Goal: Contribute content

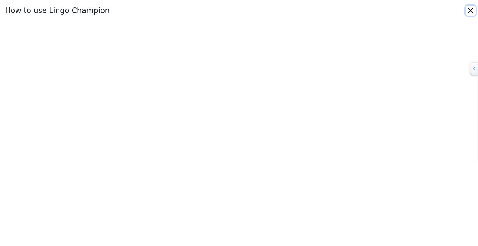
click at [469, 11] on button "Close" at bounding box center [471, 11] width 10 height 10
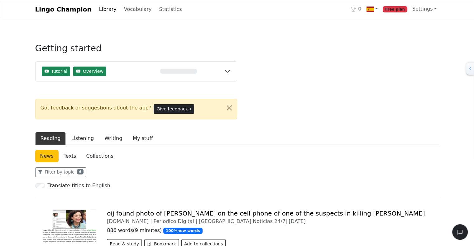
click at [400, 7] on span "Free plan" at bounding box center [394, 9] width 25 height 6
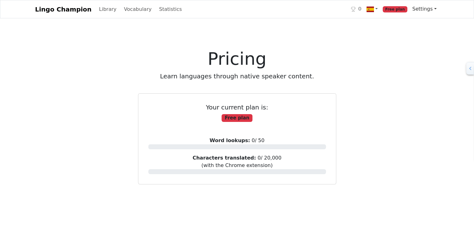
click at [434, 10] on link "Settings" at bounding box center [423, 9] width 29 height 12
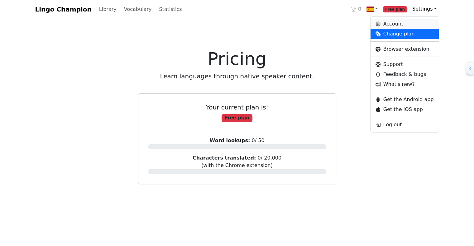
click at [389, 25] on link "Account" at bounding box center [404, 24] width 68 height 10
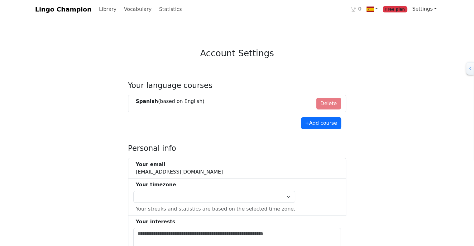
select select "**********"
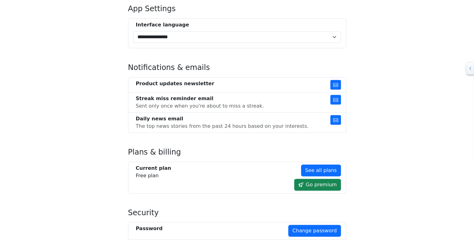
scroll to position [309, 0]
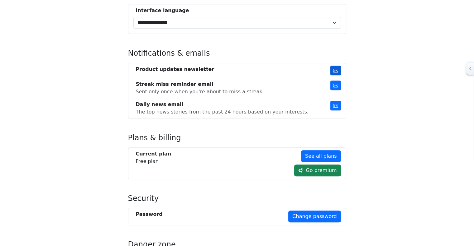
click at [335, 68] on icon "button" at bounding box center [335, 70] width 5 height 5
click at [336, 84] on icon "button" at bounding box center [335, 85] width 5 height 5
click at [335, 106] on icon "button" at bounding box center [335, 105] width 5 height 5
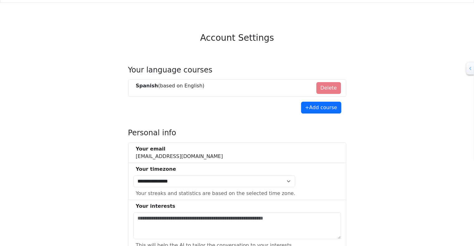
scroll to position [0, 0]
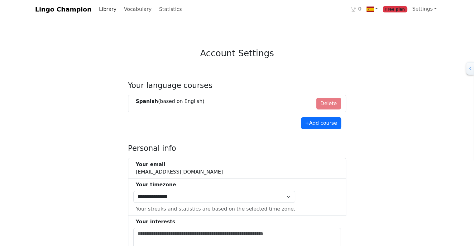
click at [98, 12] on link "Library" at bounding box center [108, 9] width 22 height 12
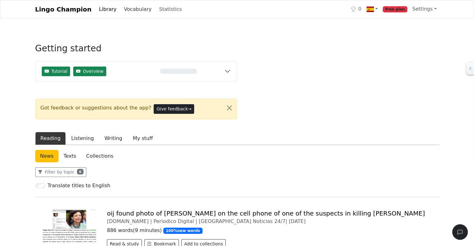
click at [125, 11] on link "Vocabulary" at bounding box center [137, 9] width 33 height 12
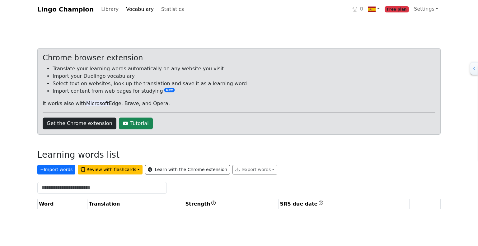
click at [68, 14] on link "Lingo Champion" at bounding box center [65, 9] width 56 height 12
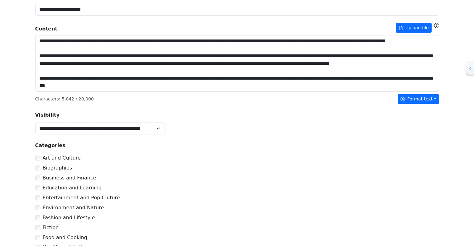
scroll to position [163, 0]
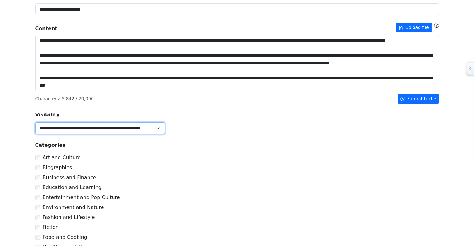
click at [157, 127] on select "**********" at bounding box center [100, 128] width 130 height 12
click at [229, 129] on div "**********" at bounding box center [236, 127] width 411 height 13
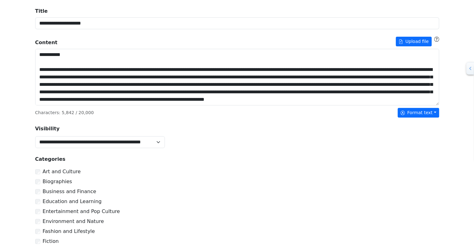
scroll to position [284, 0]
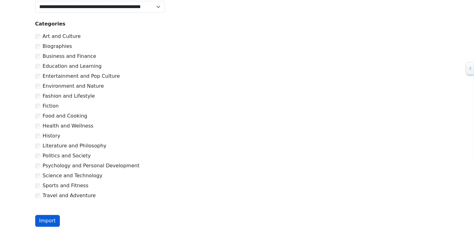
click at [49, 217] on button "Import" at bounding box center [47, 221] width 25 height 12
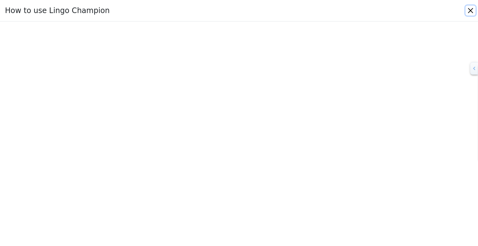
click at [470, 9] on button "Close" at bounding box center [471, 11] width 10 height 10
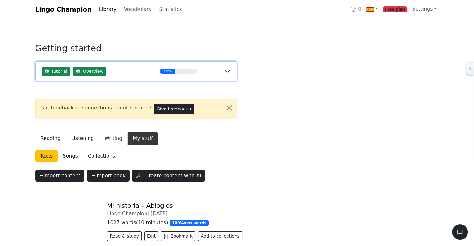
click at [227, 72] on button "Tutorial Overview 40%" at bounding box center [135, 72] width 201 height 20
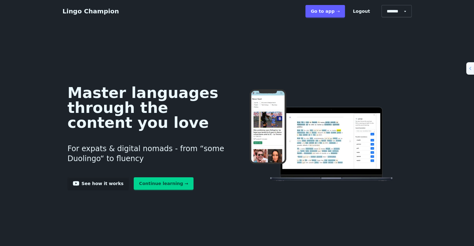
click at [336, 10] on link "Go to app ➝" at bounding box center [325, 11] width 40 height 12
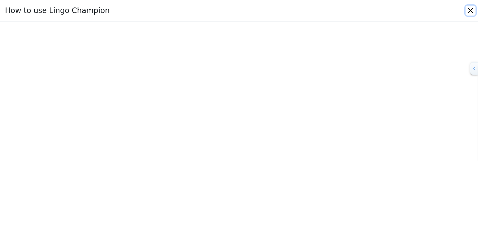
click at [471, 10] on button "Close" at bounding box center [471, 11] width 10 height 10
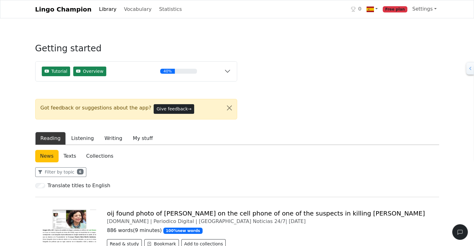
click at [97, 9] on link "Library" at bounding box center [108, 9] width 22 height 12
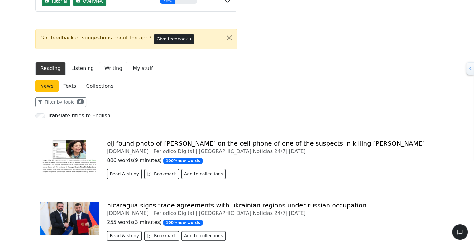
scroll to position [72, 0]
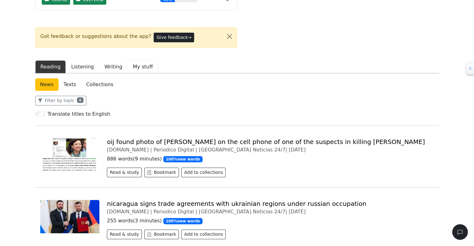
click at [140, 66] on button "My stuff" at bounding box center [142, 66] width 31 height 13
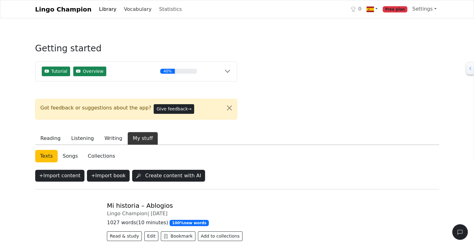
click at [127, 11] on link "Vocabulary" at bounding box center [137, 9] width 33 height 12
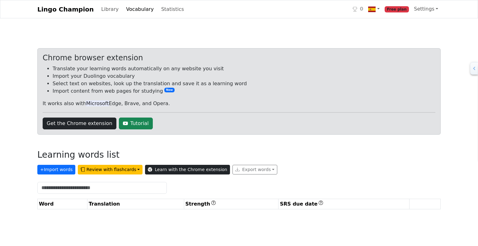
click at [164, 172] on link "Learn with the Chrome extension" at bounding box center [187, 170] width 85 height 10
